Goal: Navigation & Orientation: Find specific page/section

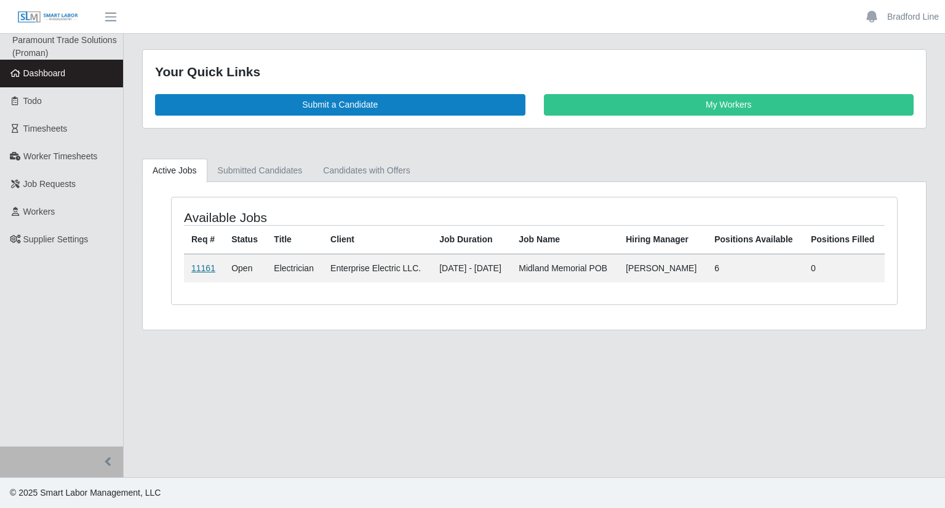
click at [202, 265] on link "11161" at bounding box center [203, 268] width 24 height 10
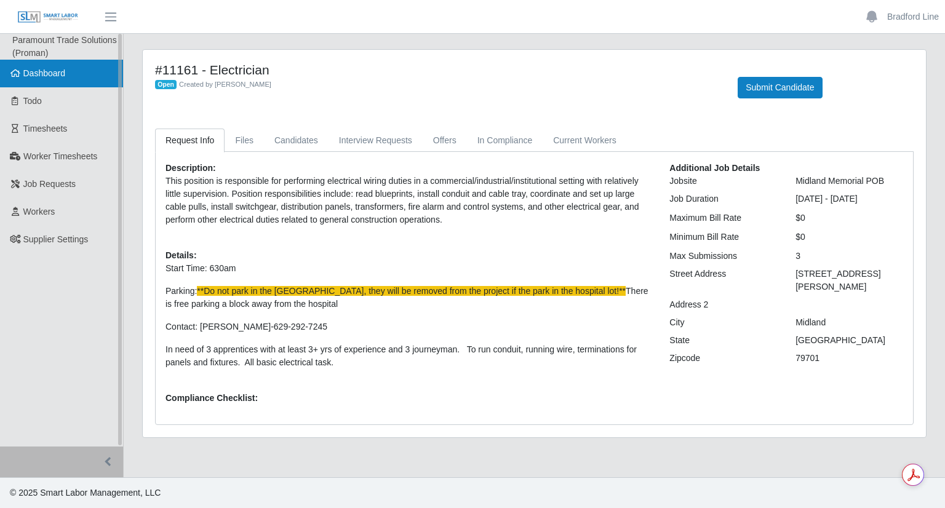
click at [71, 79] on link "Dashboard" at bounding box center [61, 74] width 123 height 28
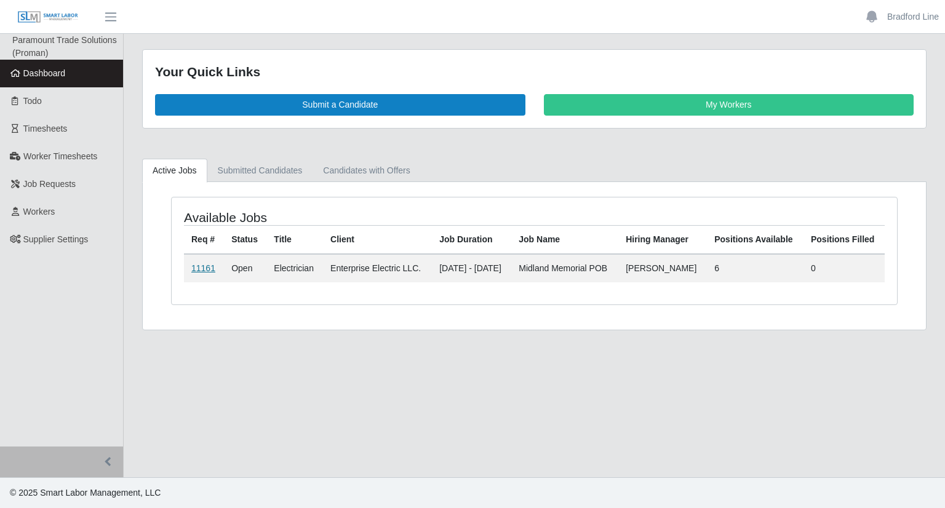
click at [199, 271] on link "11161" at bounding box center [203, 268] width 24 height 10
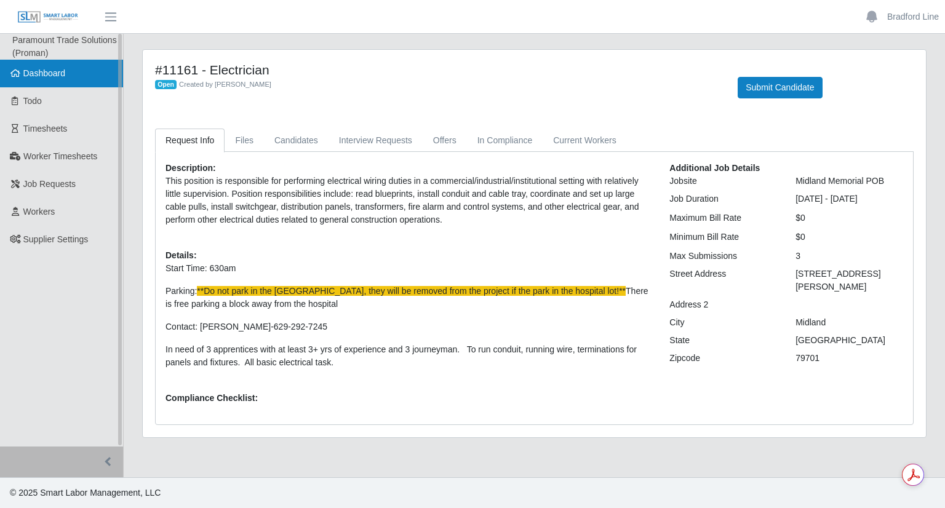
click at [65, 76] on span "Dashboard" at bounding box center [44, 73] width 42 height 10
